Goal: Information Seeking & Learning: Learn about a topic

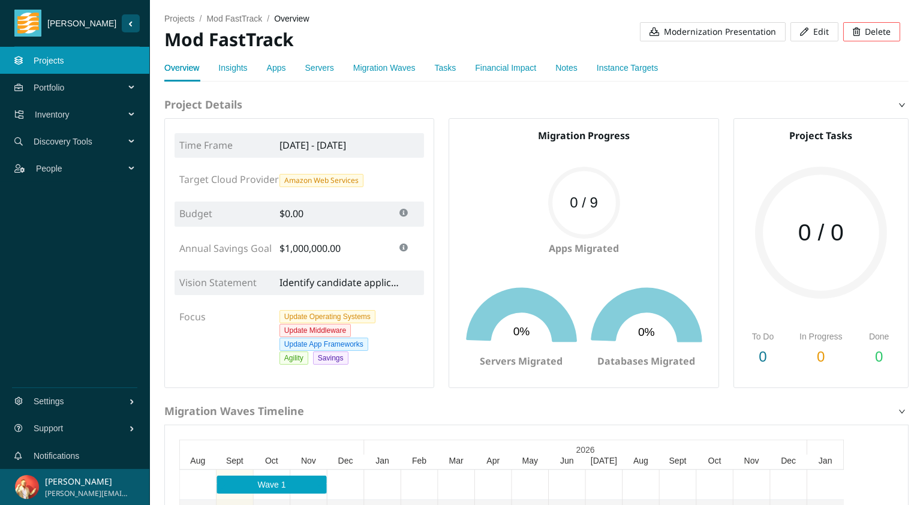
click at [229, 71] on link "Insights" at bounding box center [232, 68] width 29 height 10
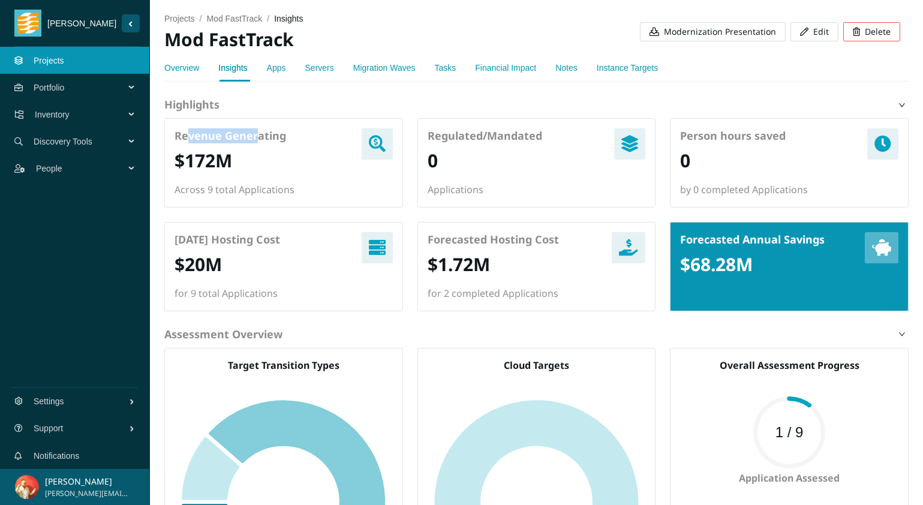
drag, startPoint x: 258, startPoint y: 133, endPoint x: 186, endPoint y: 130, distance: 72.6
click at [186, 130] on h4 "Revenue Generating" at bounding box center [234, 135] width 120 height 15
drag, startPoint x: 265, startPoint y: 234, endPoint x: 215, endPoint y: 233, distance: 50.4
click at [215, 233] on h4 "[DATE] Hosting Cost" at bounding box center [227, 239] width 106 height 15
drag, startPoint x: 432, startPoint y: 237, endPoint x: 550, endPoint y: 238, distance: 118.1
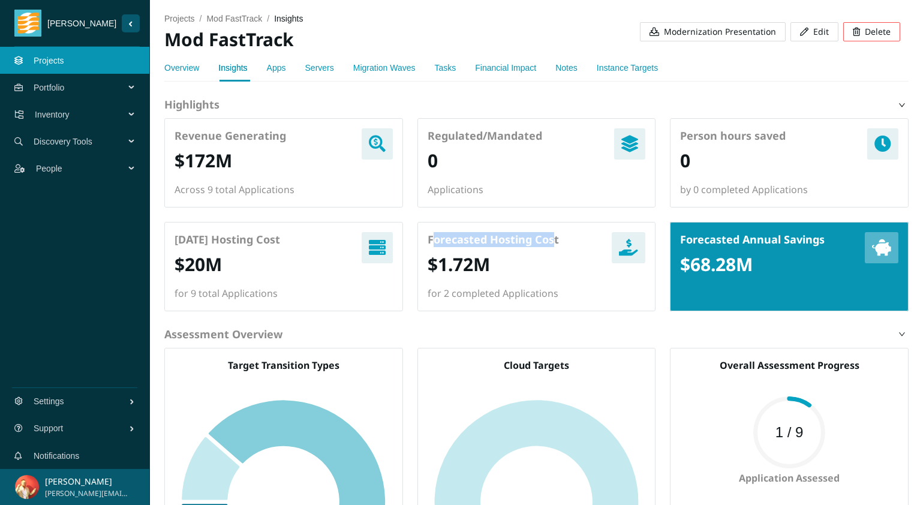
click at [550, 238] on h4 "Forecasted Hosting Cost" at bounding box center [493, 239] width 131 height 15
click at [285, 70] on link "Apps" at bounding box center [276, 68] width 19 height 10
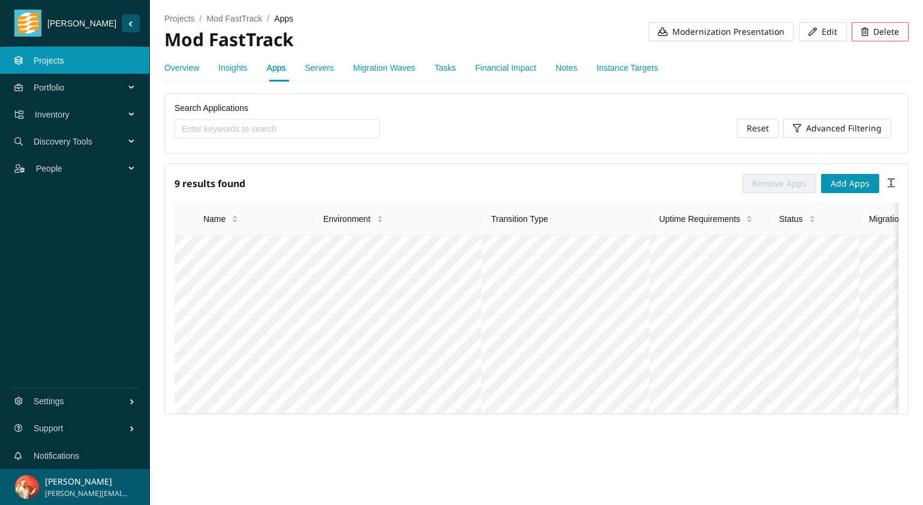
click at [620, 72] on link "Instance Targets" at bounding box center [627, 68] width 61 height 10
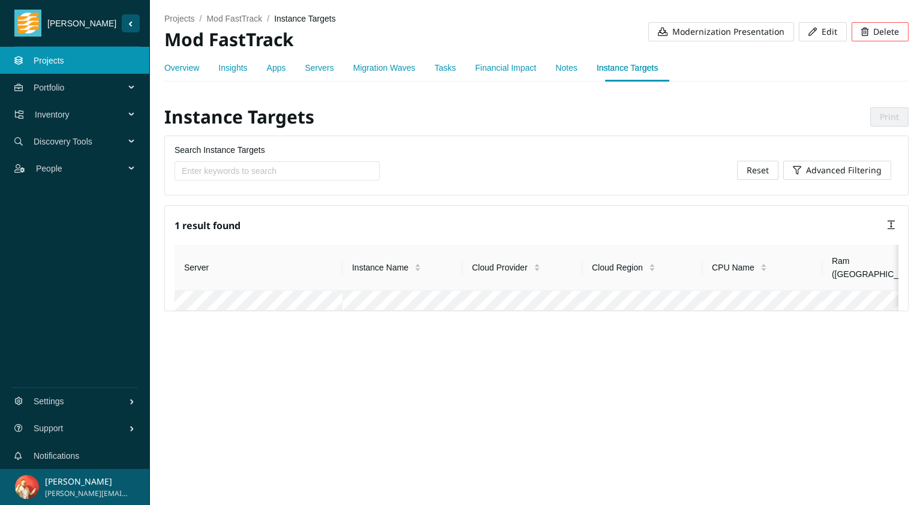
click at [131, 112] on div "Inventory" at bounding box center [75, 114] width 150 height 27
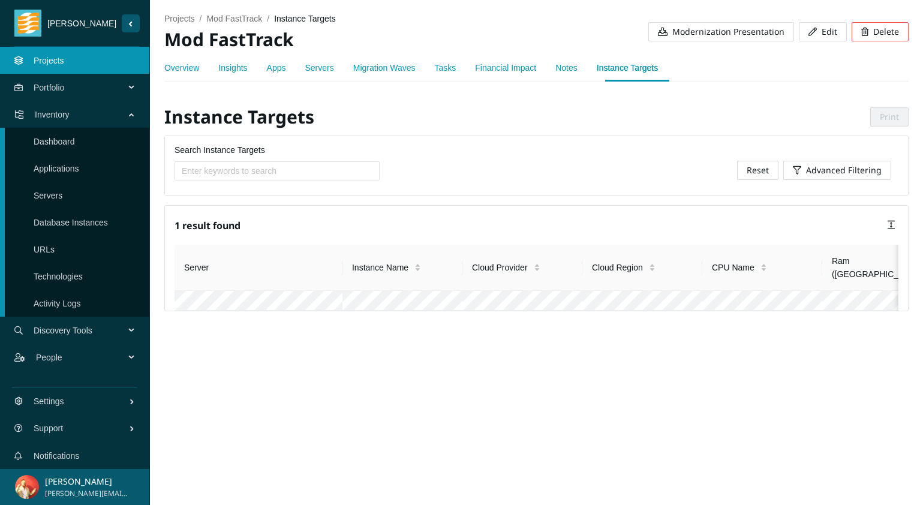
click at [127, 329] on span "Discovery Tools" at bounding box center [82, 330] width 96 height 36
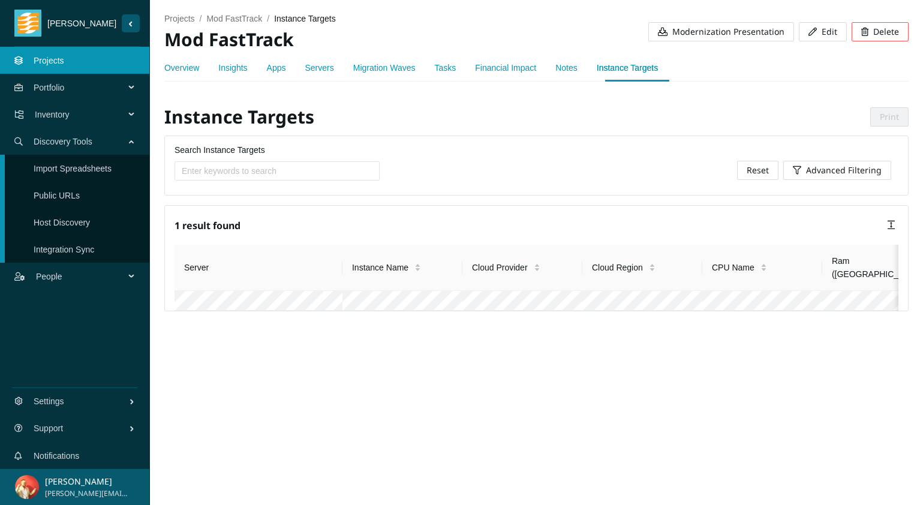
click at [126, 87] on span "Portfolio" at bounding box center [82, 88] width 96 height 36
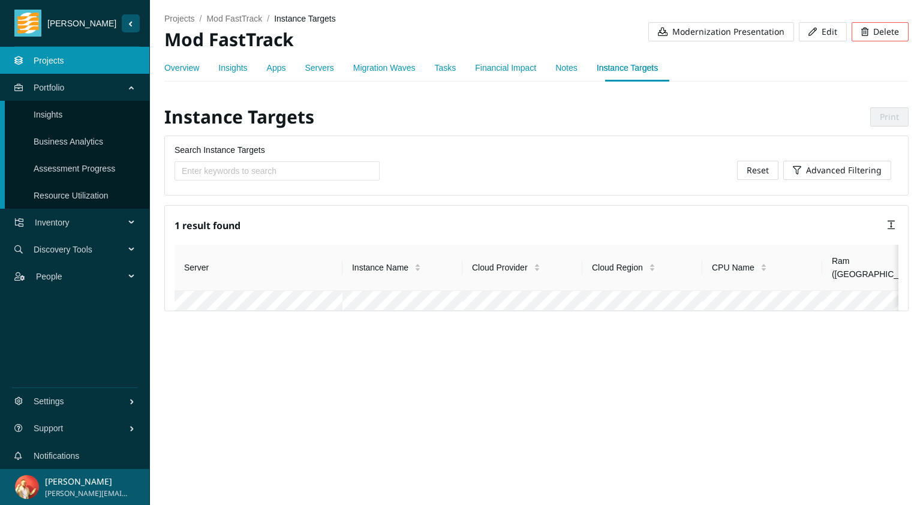
click at [277, 63] on link "Apps" at bounding box center [276, 68] width 19 height 10
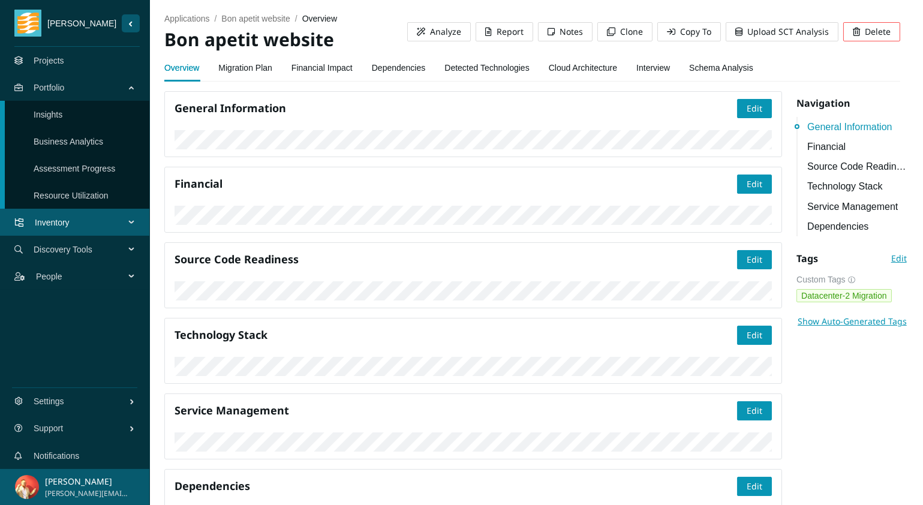
click at [670, 70] on link "Interview" at bounding box center [653, 68] width 34 height 24
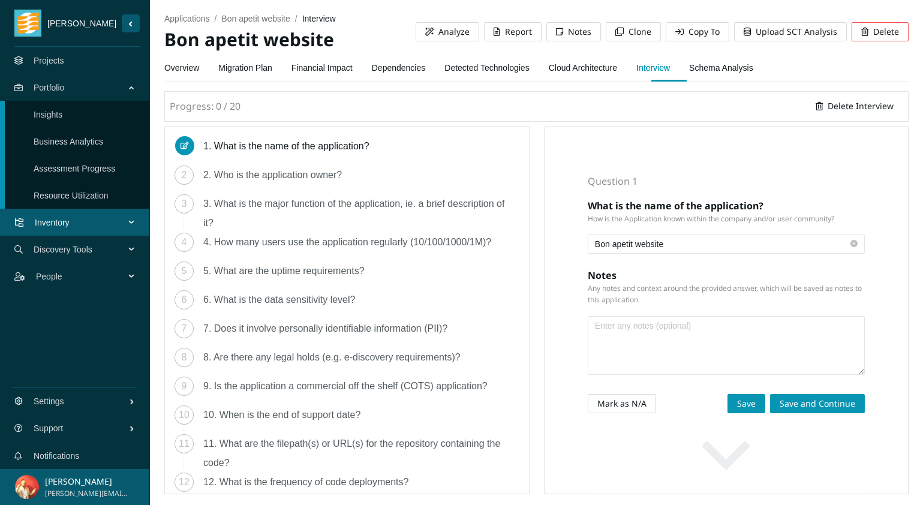
click at [185, 65] on link "Overview" at bounding box center [181, 68] width 35 height 24
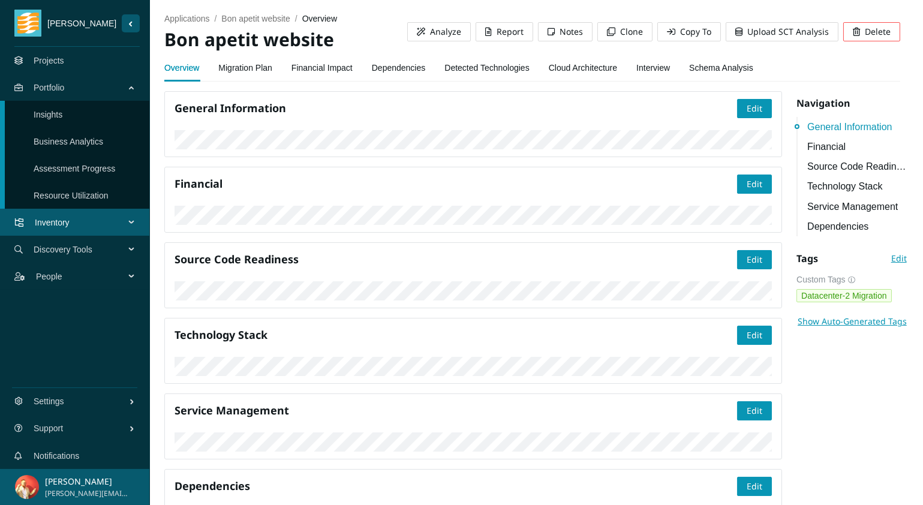
click at [493, 68] on link "Detected Technologies" at bounding box center [486, 68] width 85 height 24
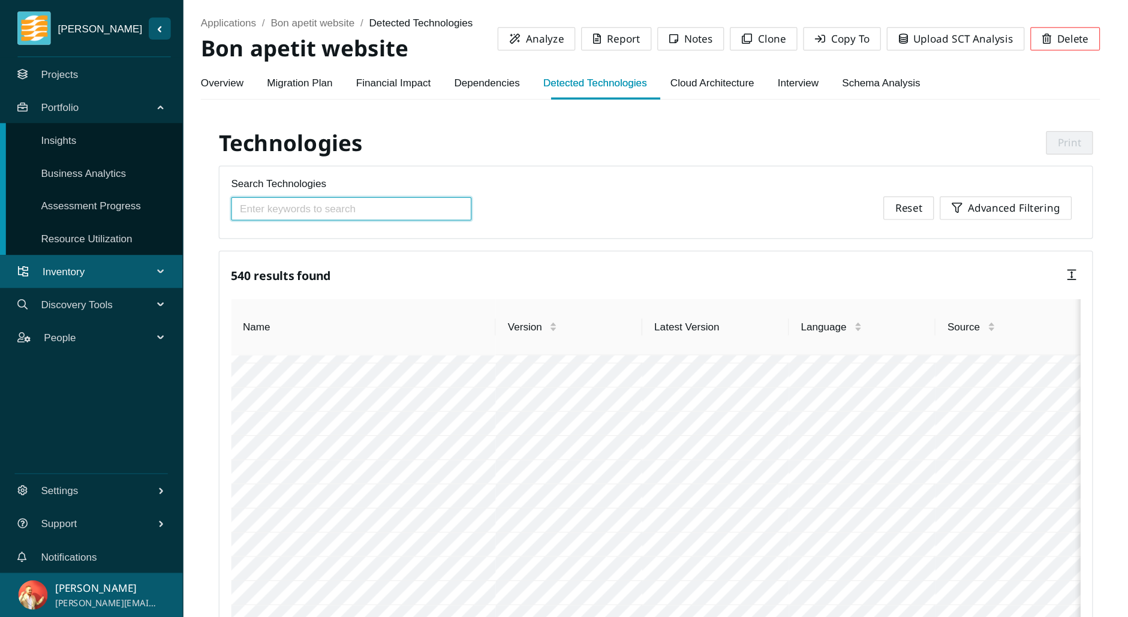
scroll to position [12, 0]
click at [401, 77] on link "Dependencies" at bounding box center [399, 68] width 54 height 24
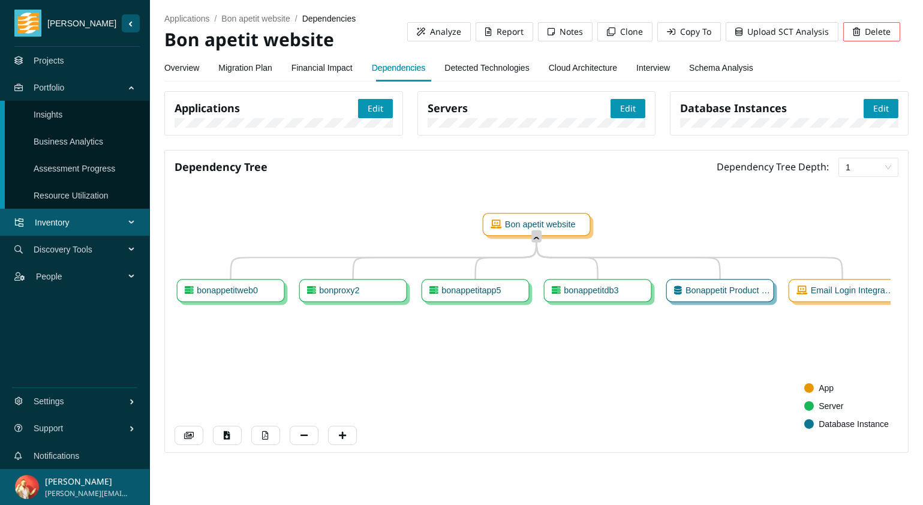
click at [753, 69] on link "Schema Analysis" at bounding box center [721, 68] width 64 height 24
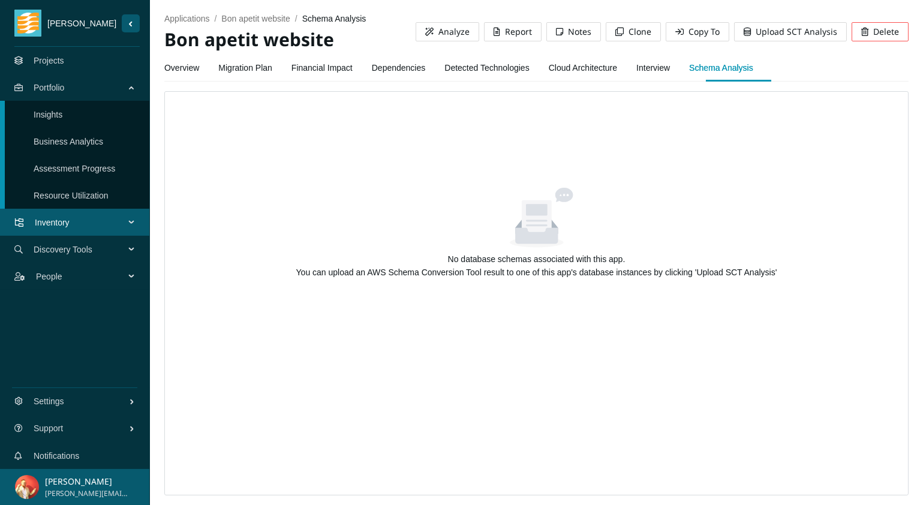
drag, startPoint x: 441, startPoint y: 257, endPoint x: 448, endPoint y: 257, distance: 6.6
click at [442, 257] on div "No database schemas associated with this app." at bounding box center [536, 258] width 541 height 13
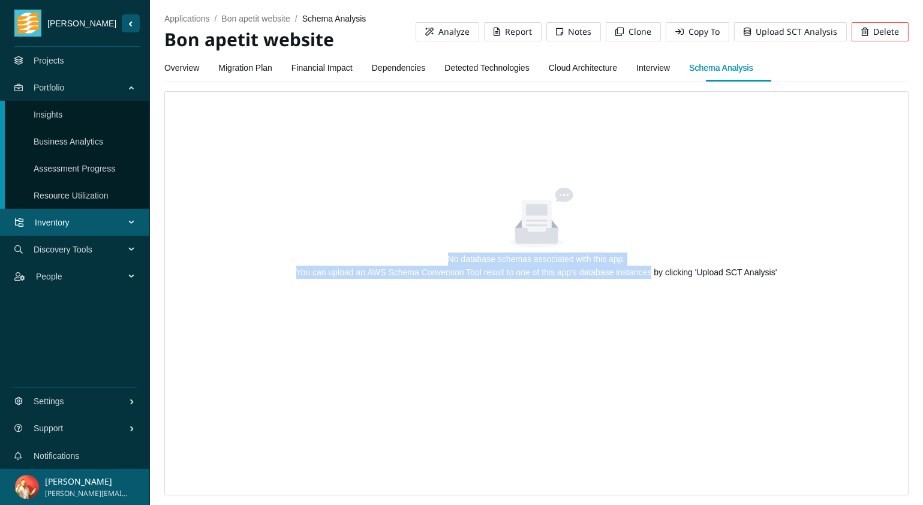
drag, startPoint x: 448, startPoint y: 257, endPoint x: 624, endPoint y: 266, distance: 175.9
click at [624, 266] on div "No database schemas associated with this app. You can upload an AWS Schema Conv…" at bounding box center [536, 265] width 541 height 26
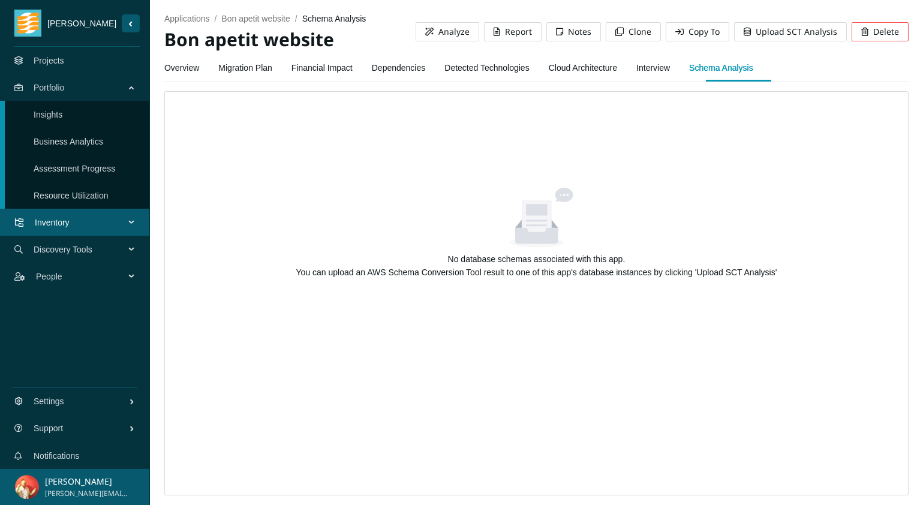
click at [526, 182] on div "No database schemas associated with this app. You can upload an AWS Schema Conv…" at bounding box center [536, 293] width 744 height 404
click at [570, 68] on link "Cloud Architecture" at bounding box center [583, 68] width 68 height 24
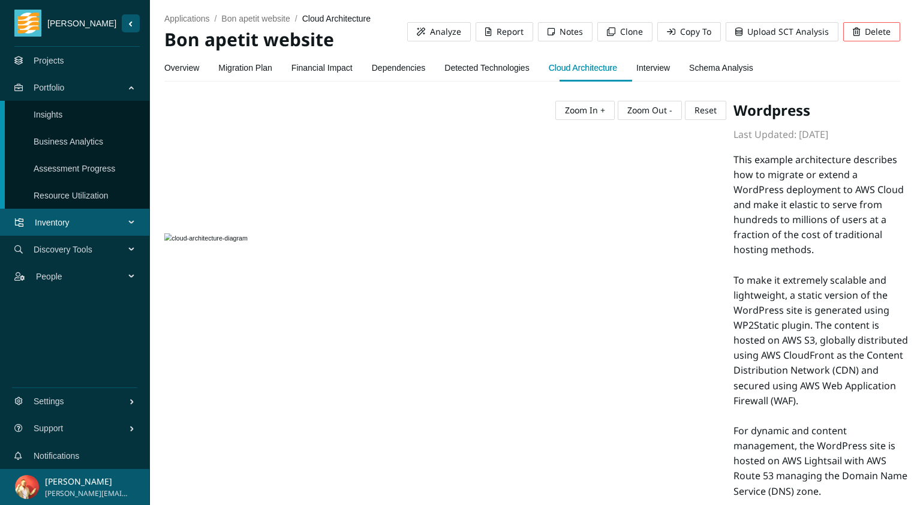
click at [485, 68] on link "Detected Technologies" at bounding box center [486, 68] width 85 height 24
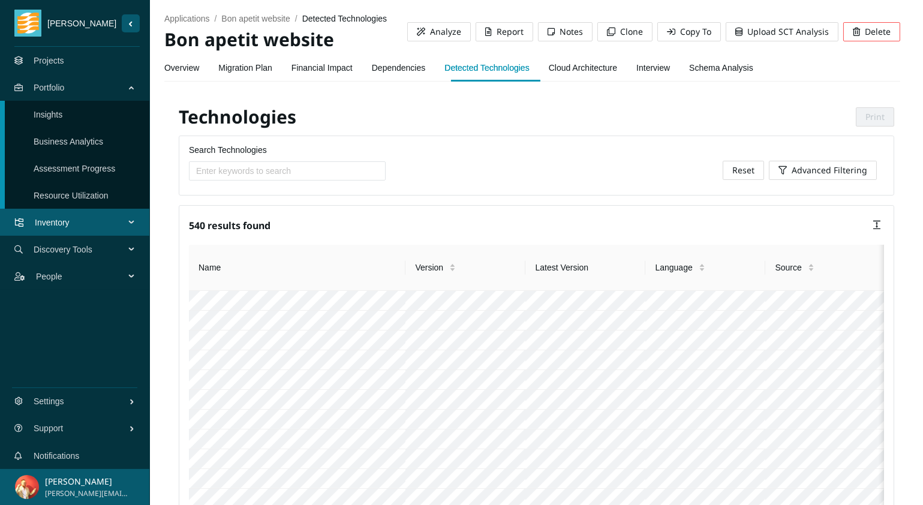
click at [388, 66] on link "Dependencies" at bounding box center [399, 68] width 54 height 24
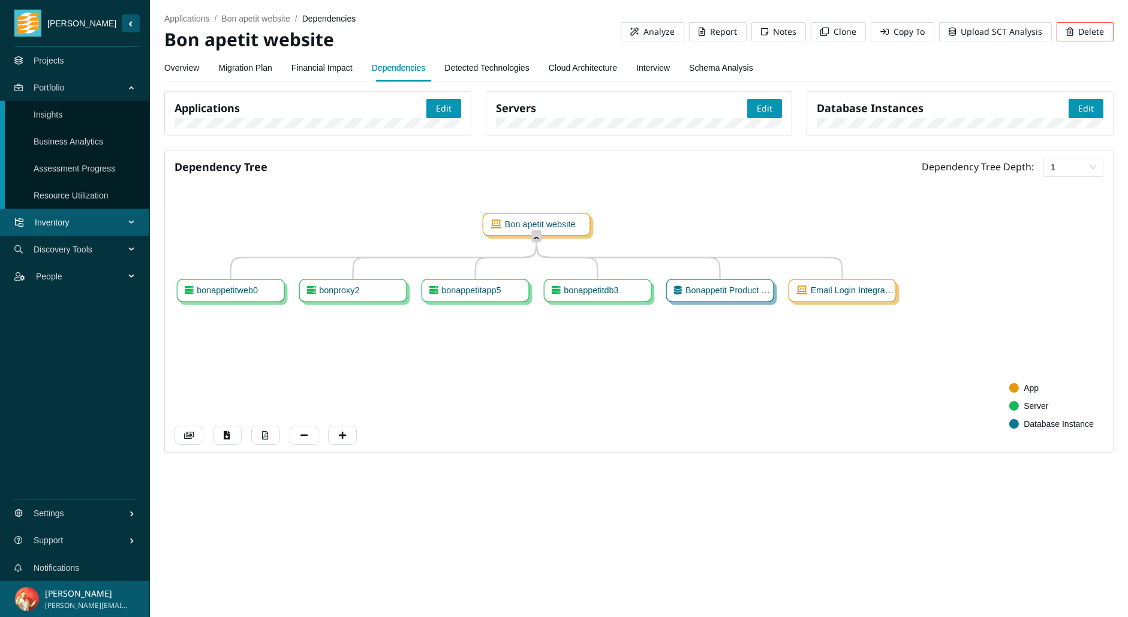
click at [922, 177] on div "1" at bounding box center [1073, 167] width 60 height 19
click at [922, 326] on div "3" at bounding box center [1074, 321] width 46 height 13
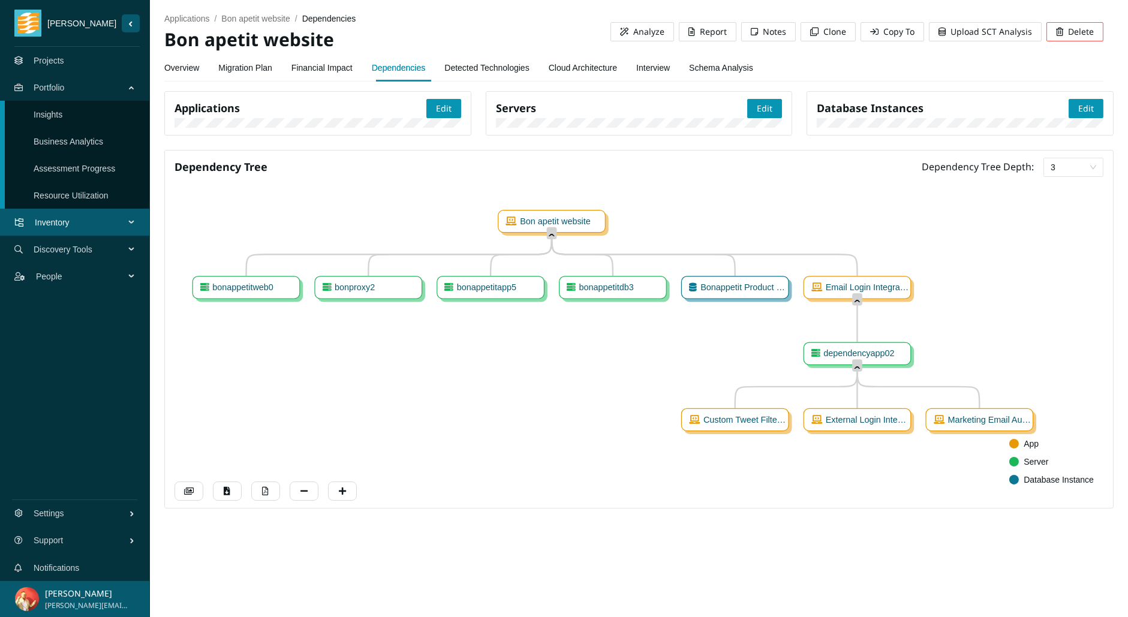
drag, startPoint x: 986, startPoint y: 428, endPoint x: 898, endPoint y: 427, distance: 88.2
click at [898, 427] on icon "Bon apetit website ˆ bonappetitweb0 ˬ bonproxy2 ˬ bonappetitapp5 ˬ bonappetitdb…" at bounding box center [633, 343] width 919 height 309
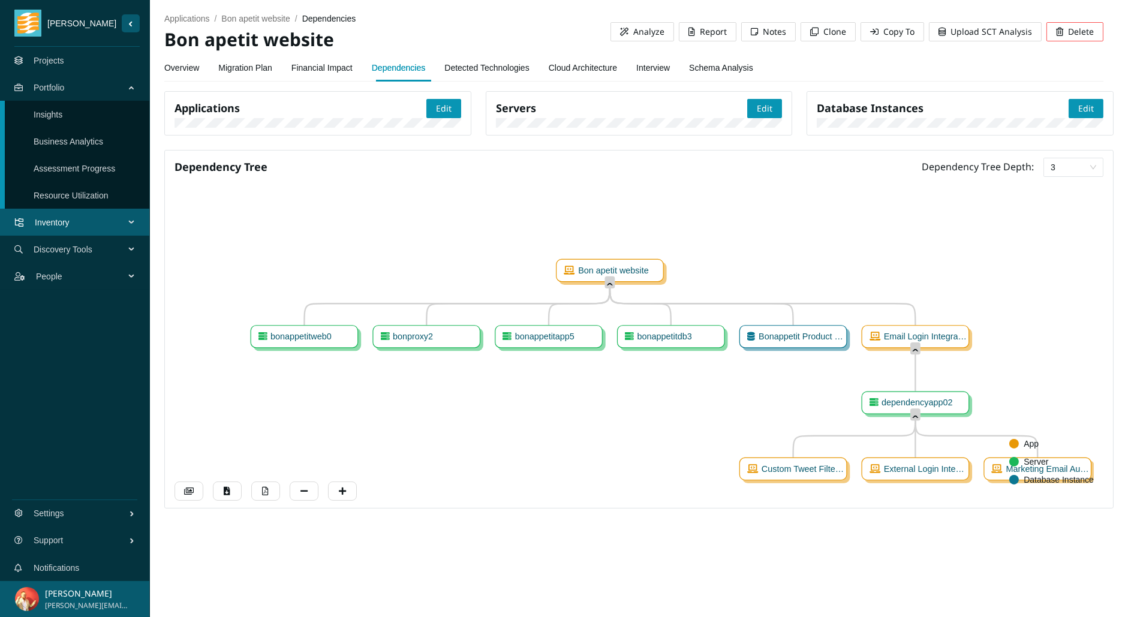
drag, startPoint x: 961, startPoint y: 432, endPoint x: 1025, endPoint y: 479, distance: 78.6
click at [922, 479] on icon "Bon apetit website ˆ bonappetitweb0 ˬ bonproxy2 ˬ bonappetitapp5 ˬ bonappetitdb…" at bounding box center [633, 343] width 919 height 309
click at [335, 69] on link "Financial Impact" at bounding box center [321, 68] width 61 height 24
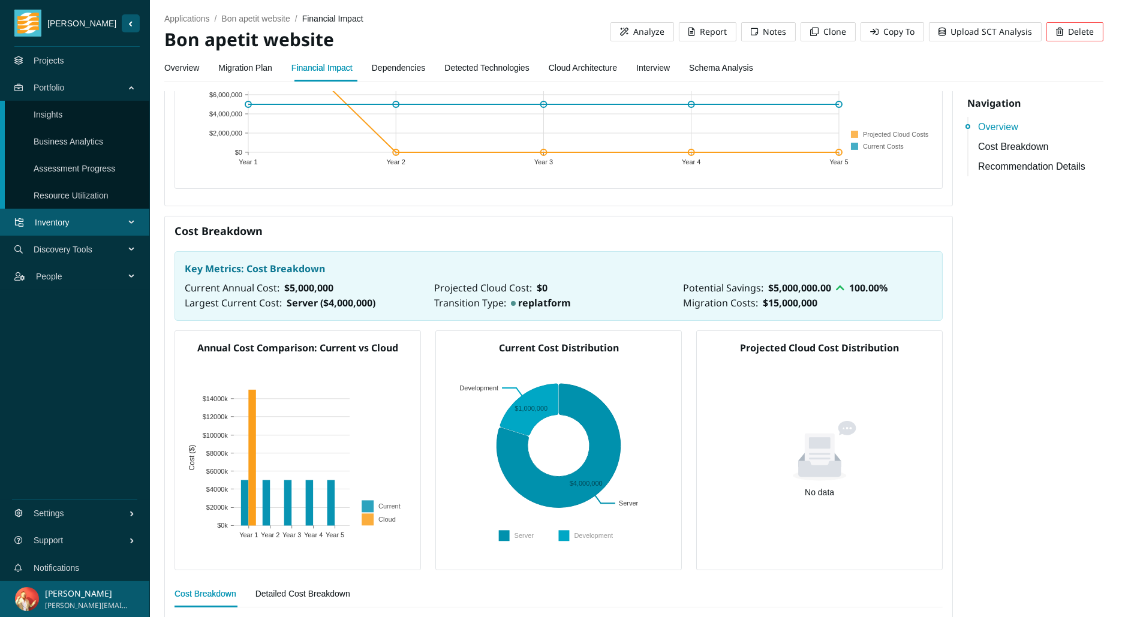
scroll to position [282, 0]
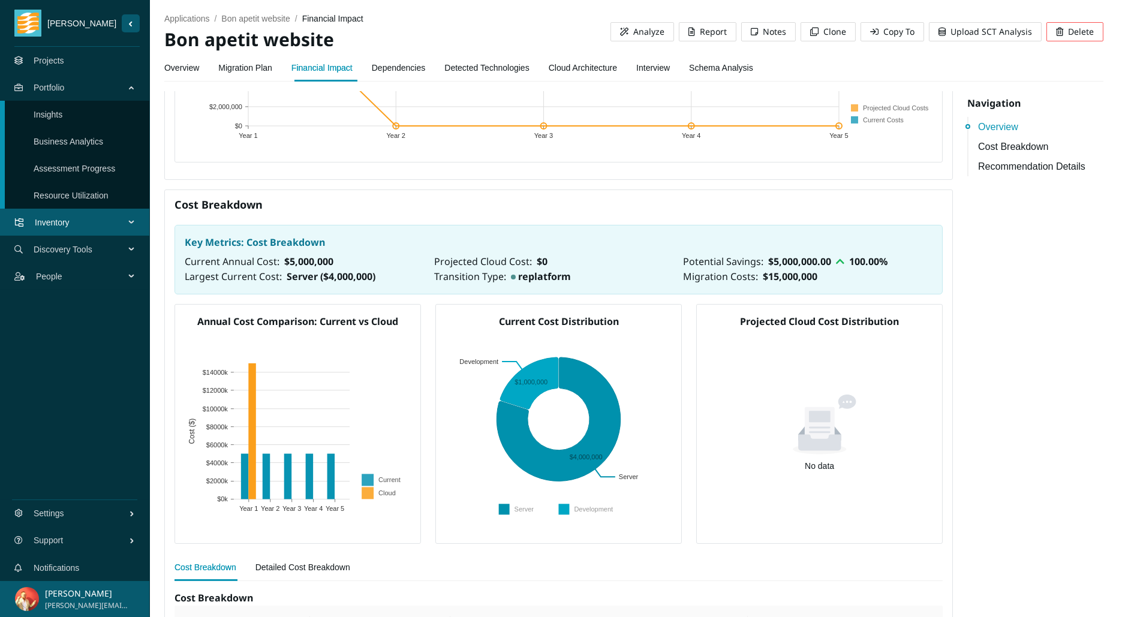
click at [540, 272] on strong "replatform" at bounding box center [541, 276] width 61 height 13
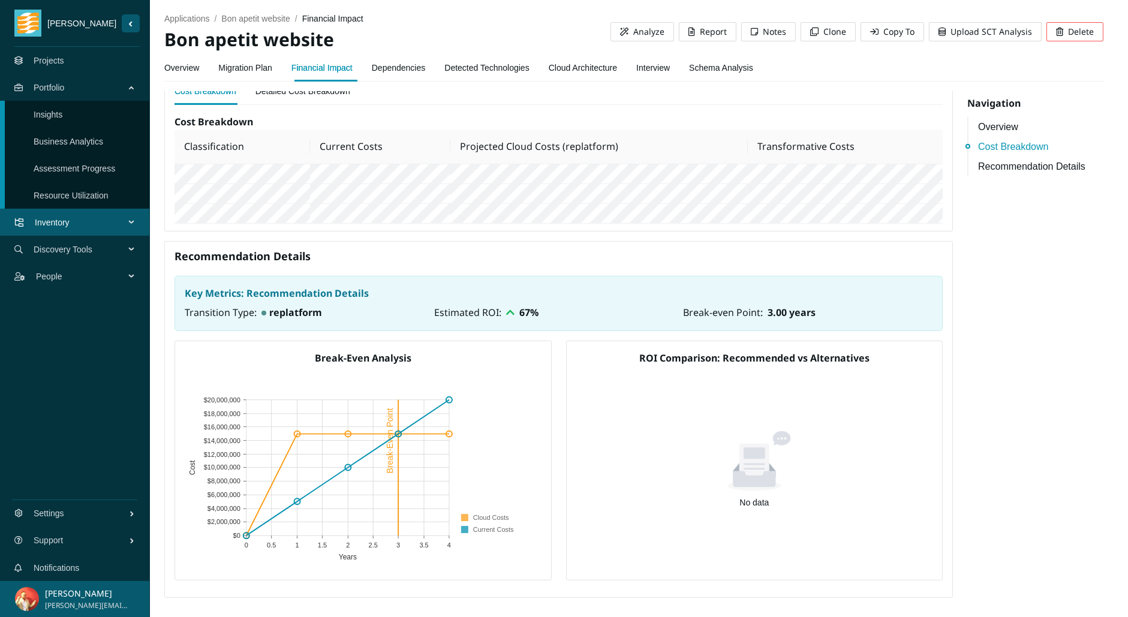
scroll to position [799, 0]
drag, startPoint x: 408, startPoint y: 361, endPoint x: 327, endPoint y: 359, distance: 80.4
click at [327, 359] on h5 "Break-Even Analysis" at bounding box center [363, 358] width 357 height 14
click at [64, 62] on link "Projects" at bounding box center [49, 61] width 31 height 10
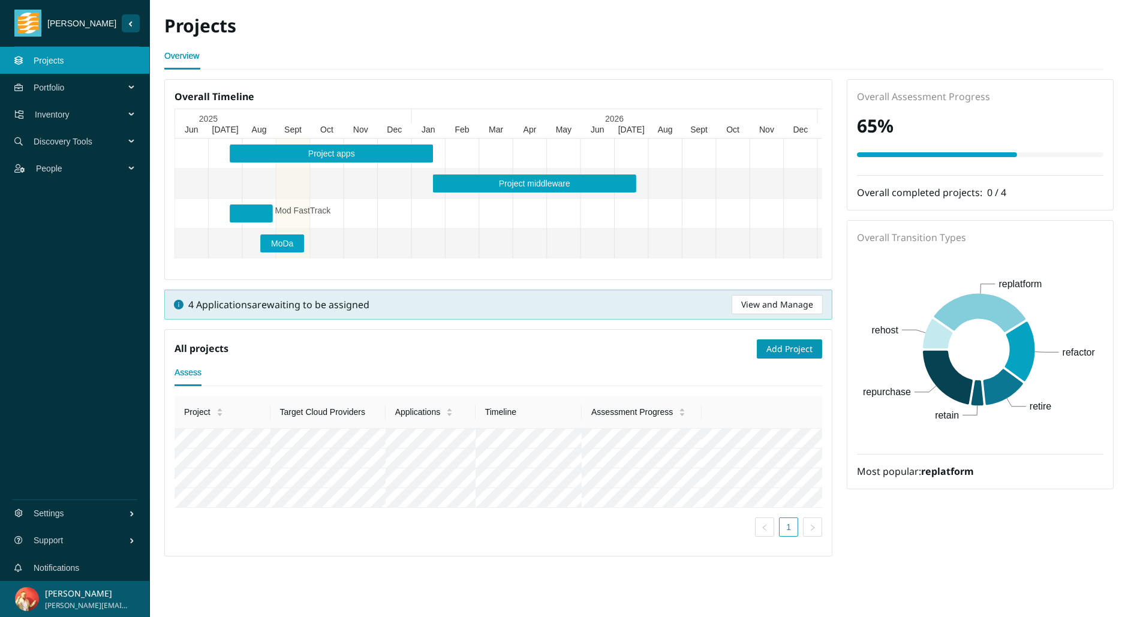
scroll to position [23, 0]
